Goal: Task Accomplishment & Management: Use online tool/utility

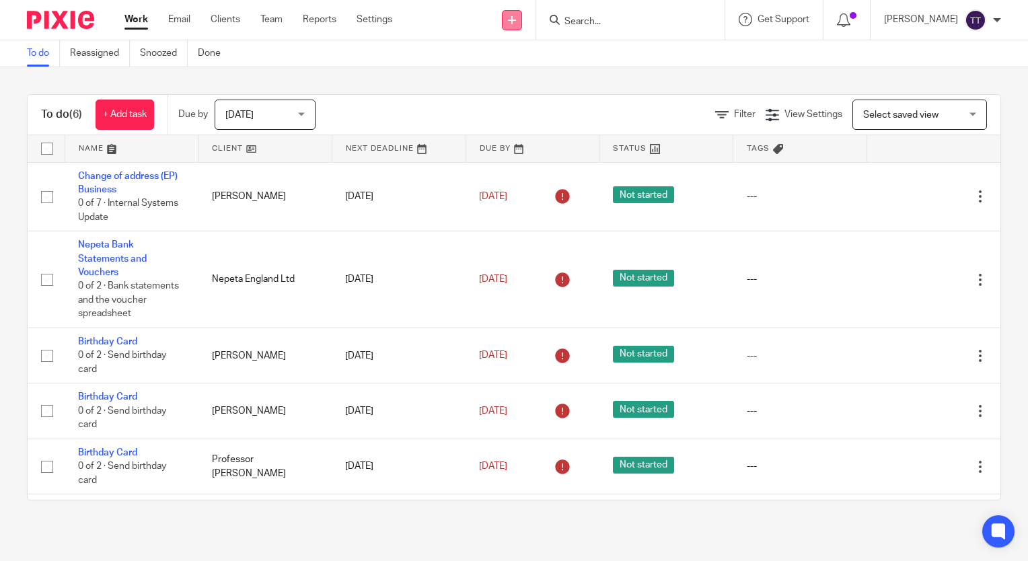
click at [514, 21] on icon at bounding box center [512, 20] width 8 height 8
click at [503, 82] on link "Create task" at bounding box center [513, 83] width 83 height 20
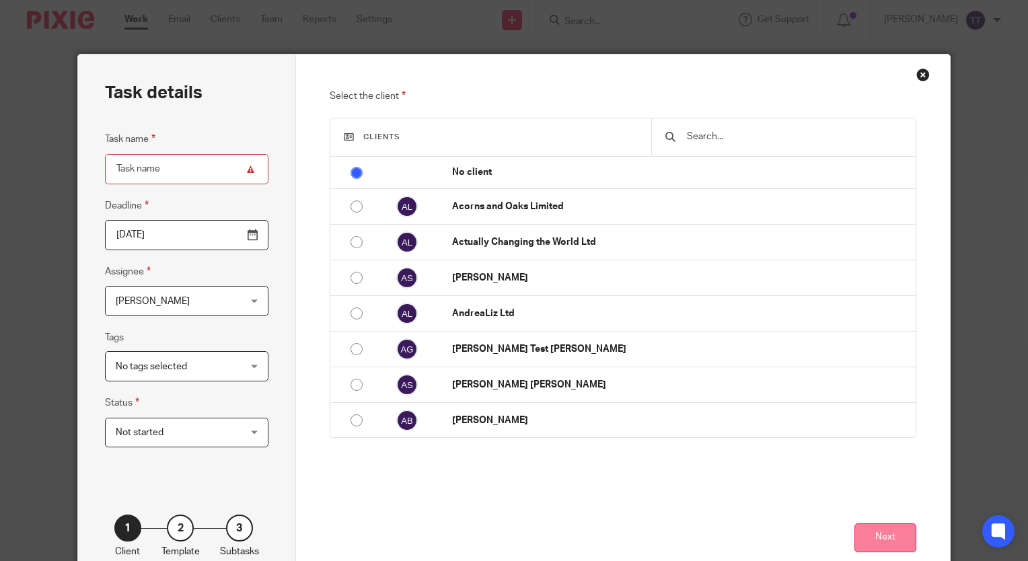
click at [869, 551] on button "Next" at bounding box center [885, 537] width 62 height 29
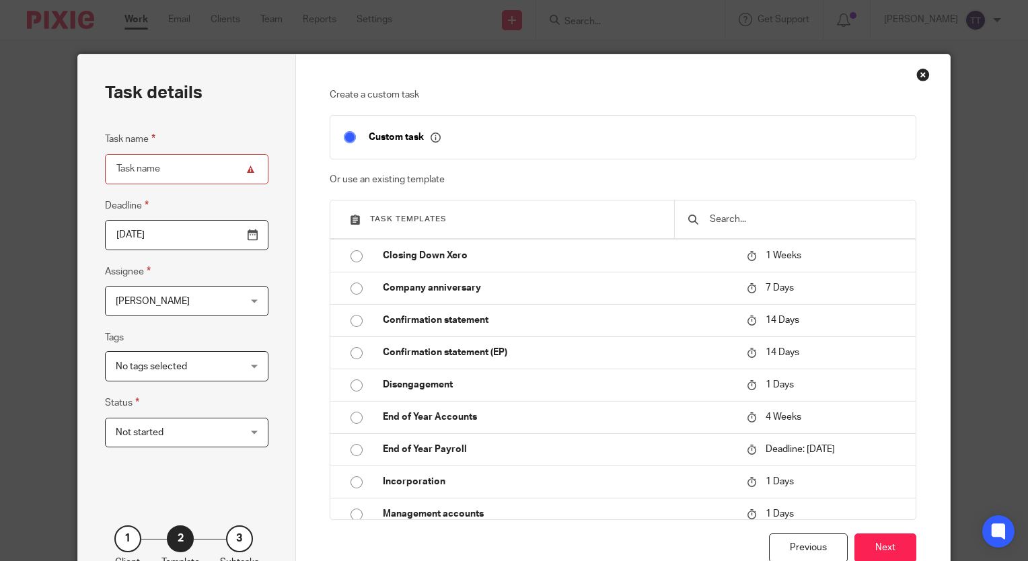
scroll to position [716, 0]
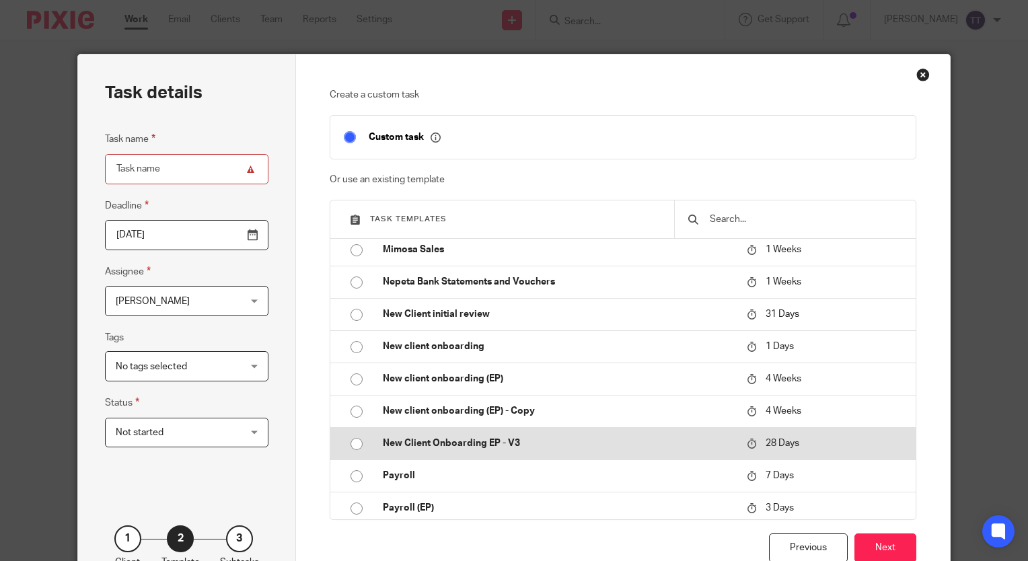
click at [626, 443] on td "New Client Onboarding EP - V3" at bounding box center [554, 443] width 371 height 32
type input "2025-09-12"
type input "New Client Onboarding EP - V3"
checkbox input "false"
radio input "true"
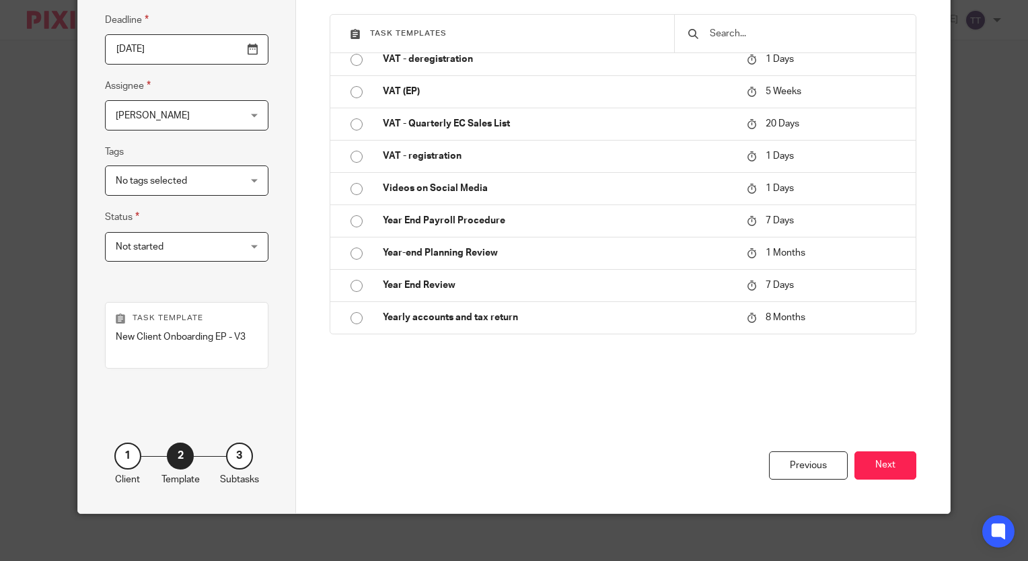
scroll to position [185, 0]
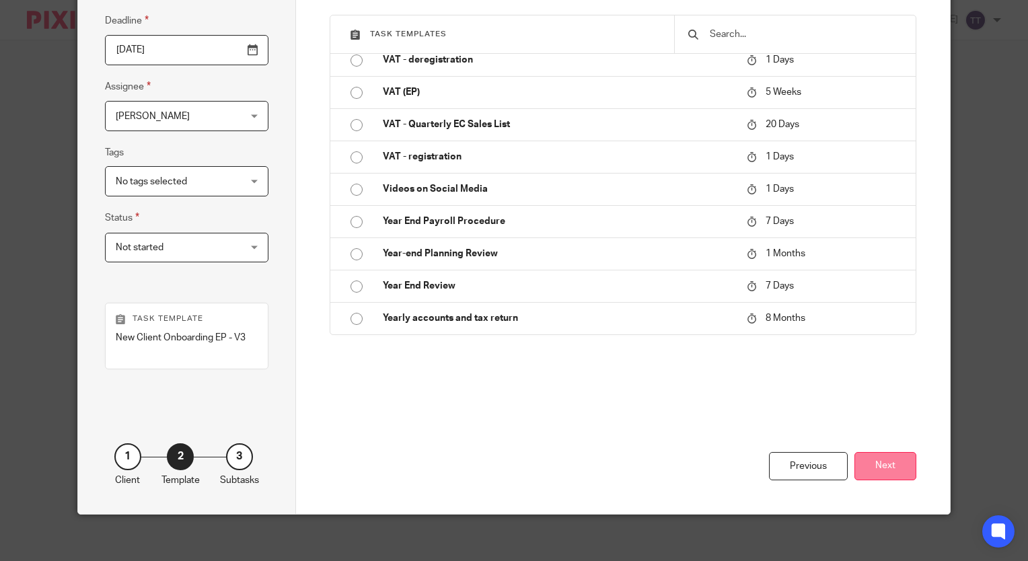
click at [869, 456] on button "Next" at bounding box center [885, 466] width 62 height 29
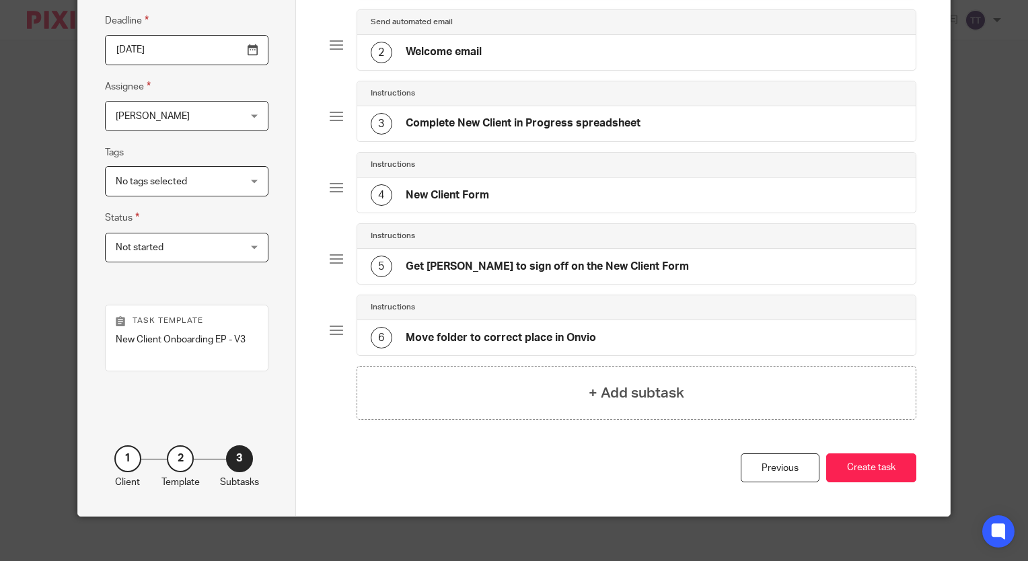
scroll to position [126, 0]
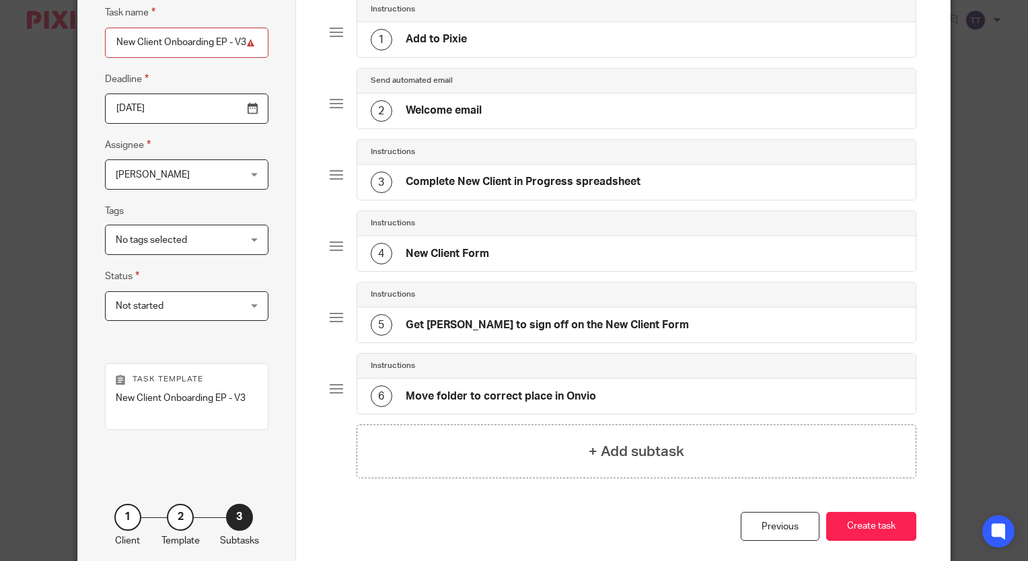
click at [455, 102] on div "2 Welcome email" at bounding box center [426, 111] width 111 height 22
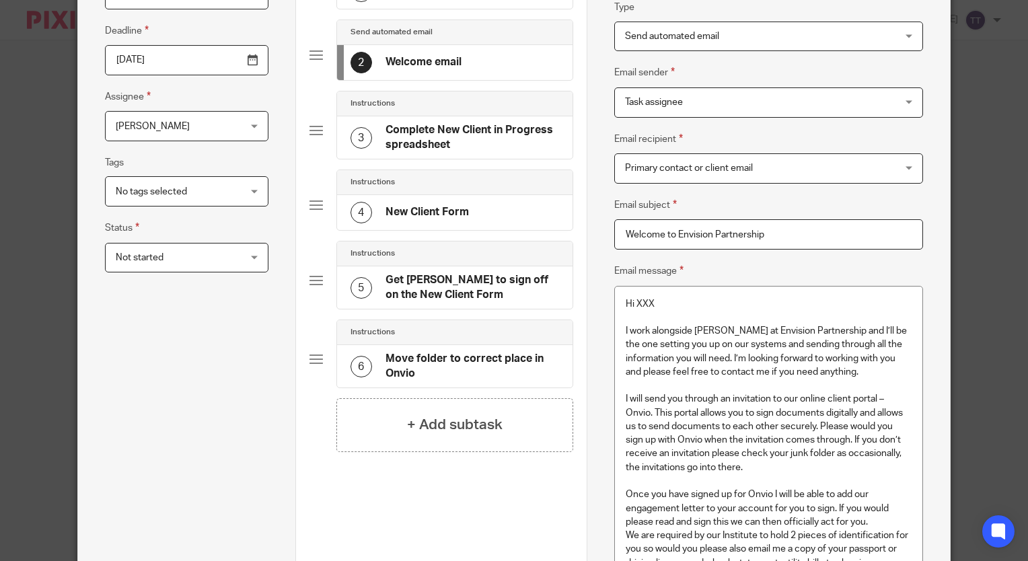
scroll to position [0, 0]
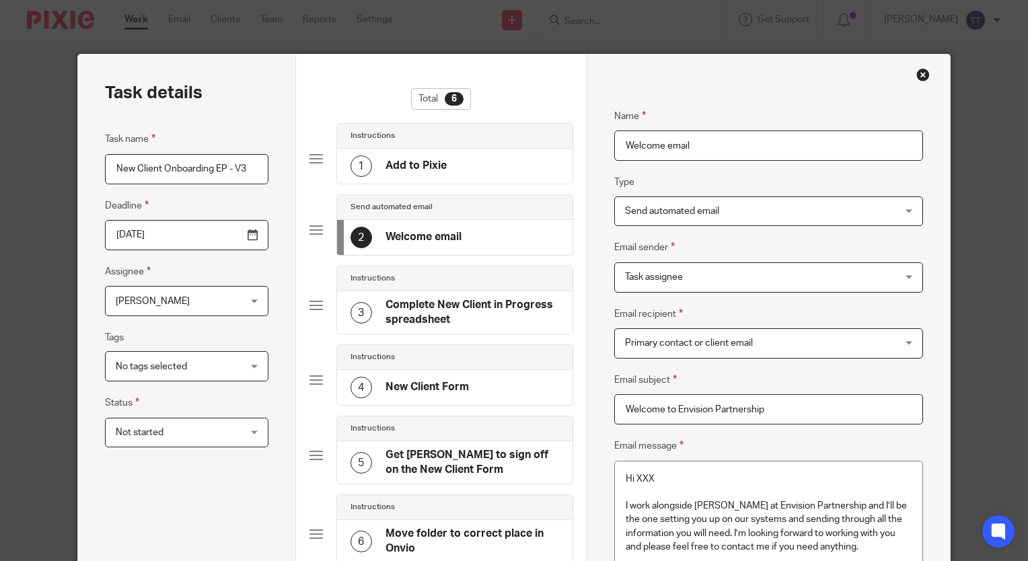
click at [923, 79] on div "Close this dialog window" at bounding box center [922, 74] width 13 height 13
